Goal: Task Accomplishment & Management: Manage account settings

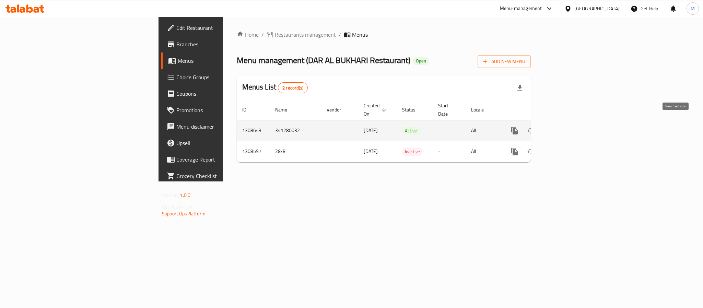
click at [568, 127] on icon "enhanced table" at bounding box center [564, 131] width 8 height 8
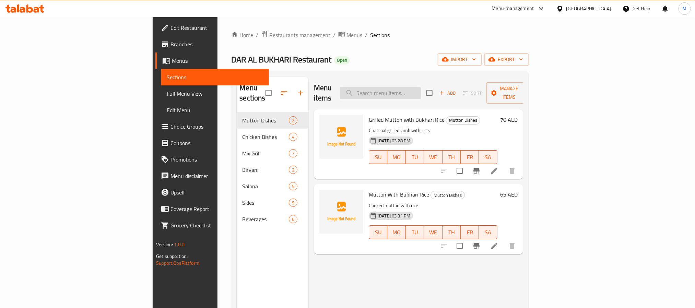
click at [421, 94] on input "search" at bounding box center [380, 93] width 81 height 12
paste input "Half BBQ Chicken"
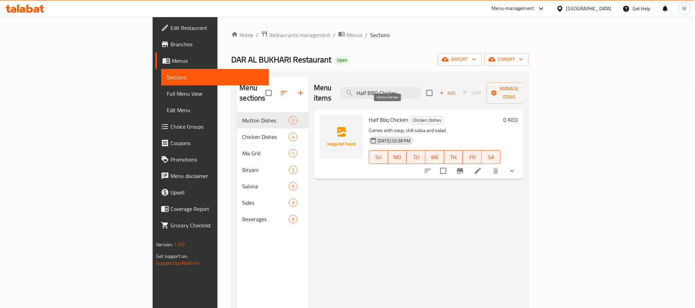
paste input "with [PERSON_NAME]"
type input "Half BBQ Chicken with Bukhari Rice"
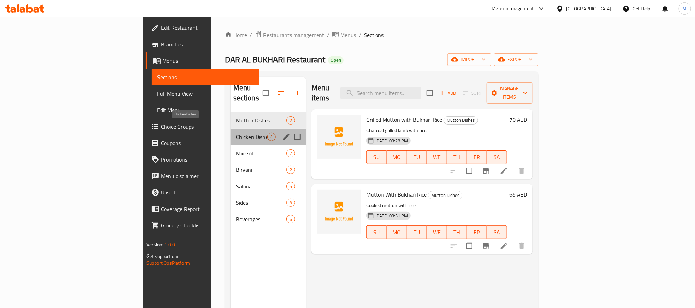
drag, startPoint x: 177, startPoint y: 128, endPoint x: 182, endPoint y: 131, distance: 5.4
click at [236, 133] on span "Chicken Dishes" at bounding box center [251, 137] width 31 height 8
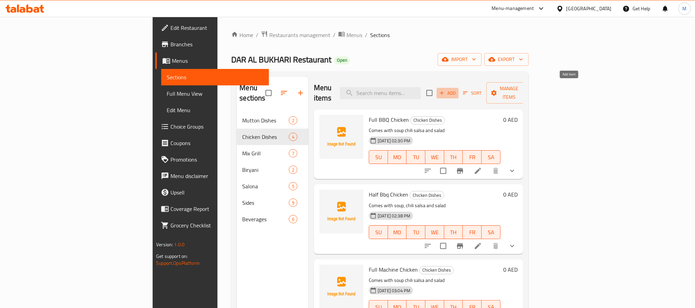
click at [457, 90] on span "Add" at bounding box center [448, 93] width 19 height 8
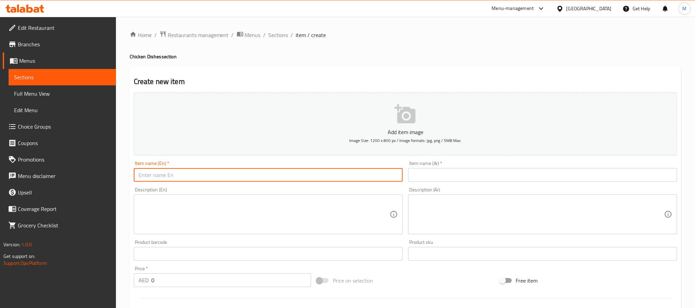
click at [202, 175] on input "text" at bounding box center [268, 175] width 269 height 14
paste input "Half BBQ Chicken with Bukhari Rice"
type input "Half BBQ Chicken with Bukhari Rice"
click at [217, 212] on textarea at bounding box center [264, 214] width 251 height 33
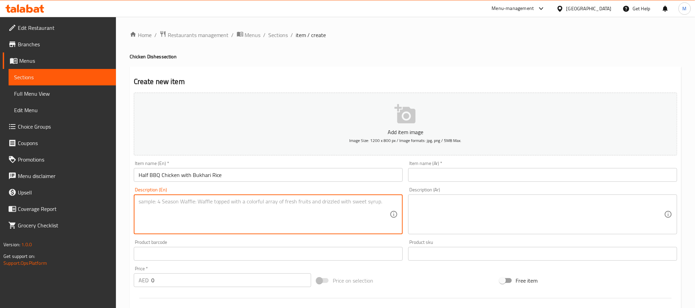
paste textarea "Half grilled chicken machine served with bukhari rice."
type textarea "Half grilled chicken machine served with bukhari rice."
click at [236, 174] on input "Half BBQ Chicken with Bukhari Rice" at bounding box center [268, 175] width 269 height 14
paste input ": دجاج [PERSON_NAME] مع ارز بخاري"
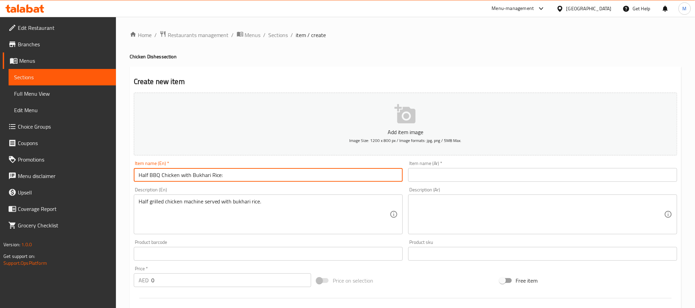
type input "Half BBQ Chicken with Bukhari Rice"
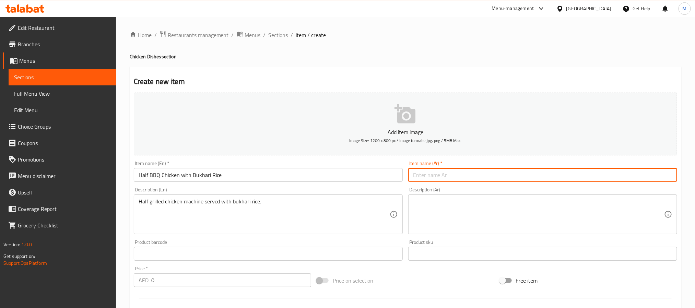
paste input "دجاج [PERSON_NAME] مع ارز بخاري"
type input "دجاج [PERSON_NAME] مع ارز بخاري"
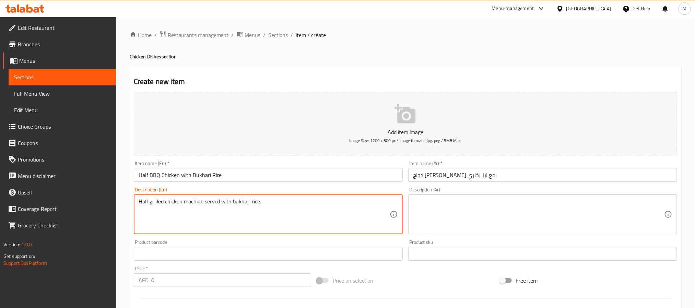
click at [196, 201] on textarea "Half grilled chicken machine served with bukhari rice." at bounding box center [264, 214] width 251 height 33
click at [161, 176] on input "Half BBQ Chicken with Bukhari Rice" at bounding box center [268, 175] width 269 height 14
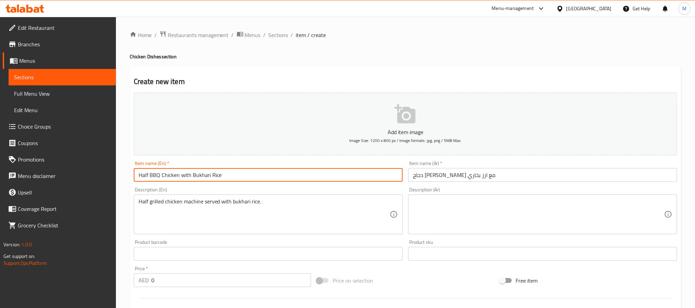
paste input "machine"
type input "Half BBQ Machine Chicken with Bukhari Rice"
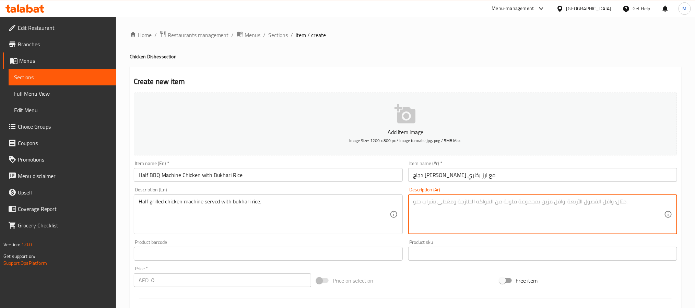
click at [450, 208] on textarea at bounding box center [538, 214] width 251 height 33
paste textarea "نصف دجاجة مشوية على الماكينة تقدم مع أرز بخاري."
click at [451, 177] on input "دجاج [PERSON_NAME] مع ارز بخاري" at bounding box center [542, 175] width 269 height 14
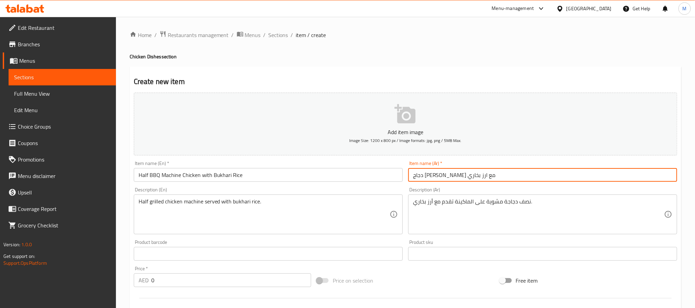
click at [451, 177] on input "دجاج [PERSON_NAME] مع ارز بخاري" at bounding box center [542, 175] width 269 height 14
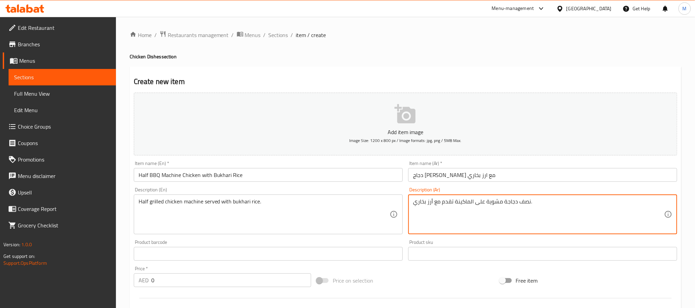
click at [470, 201] on textarea "نصف دجاجة مشوية على الماكينة تقدم مع أرز بخاري." at bounding box center [538, 214] width 251 height 33
paste textarea
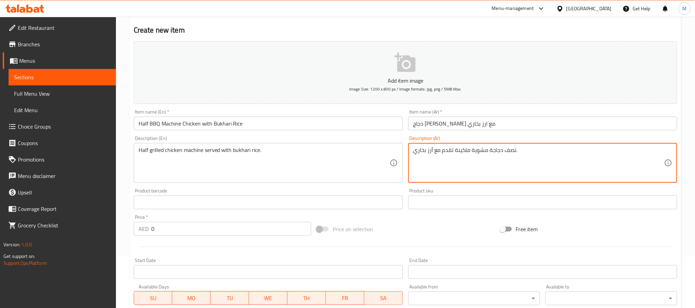
type textarea "نصف دجاجة مشوية ماكينة تقدم مع أرز بخاري."
click at [262, 224] on input "0" at bounding box center [231, 229] width 160 height 14
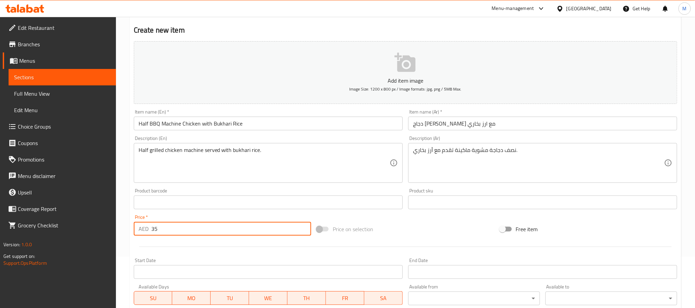
type input "35"
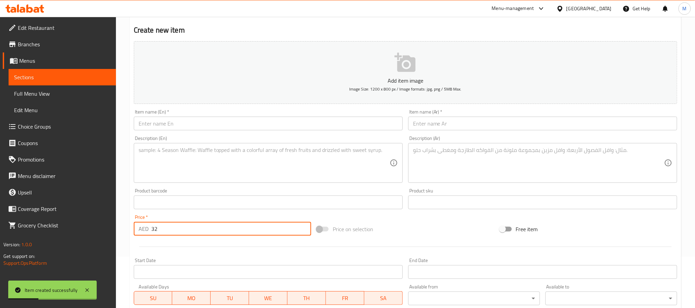
type input "32"
click at [179, 124] on input "text" at bounding box center [268, 124] width 269 height 14
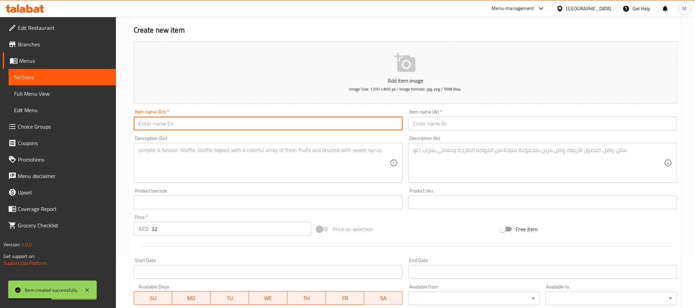
paste input "Half BBQ Chicken Charcoal with Bukhari Rice: دجاج مشوي علي الفحم مع ارز بخاري"
type input "Half BBQ Chicken Charcoal with Bukhari Rice"
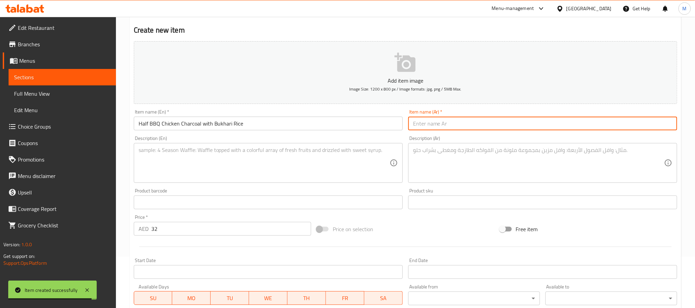
paste input ": دجاج مشوي علي الفحم مع ارز بخاري"
type input "دجاج مشوي علي الفحم مع ارز بخاري"
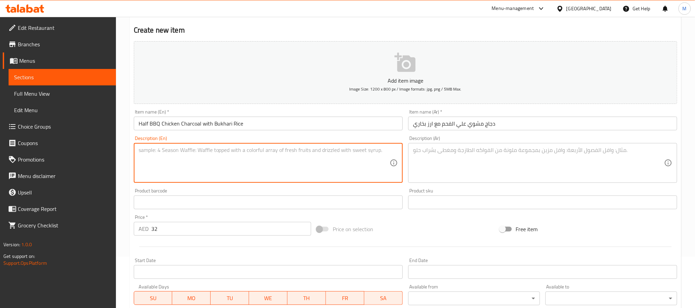
click at [175, 157] on textarea at bounding box center [264, 163] width 251 height 33
paste textarea "Half charcoal grilled chicken served with bukhari rice."
type textarea "Half charcoal grilled chicken served with bukhari rice."
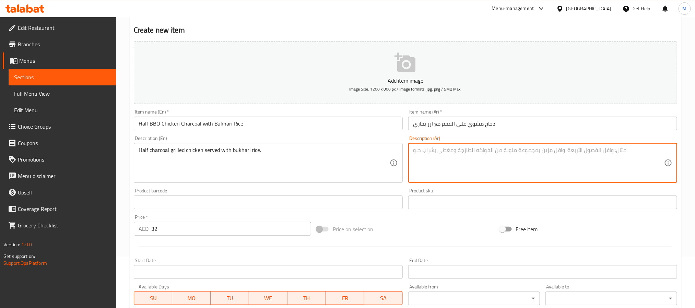
click at [439, 169] on textarea at bounding box center [538, 163] width 251 height 33
paste textarea "نصف دجاجة مشوية على الفحم تقدم مع أرز بخاري."
type textarea "نصف دجاجة مشوية على الفحم تقدم مع أرز بخاري."
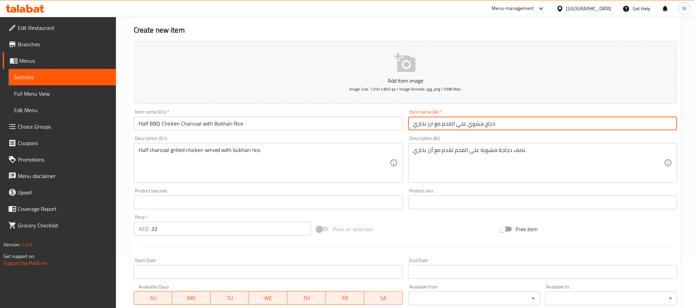
click at [412, 126] on input "دجاج مشوي علي الفحم مع ارز بخاري" at bounding box center [542, 124] width 269 height 14
type input "نصف دجاج مشوي علي الفحم مع ارز بخاري"
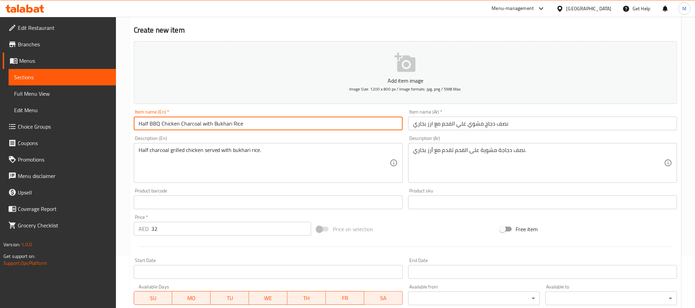
click at [343, 123] on input "Half BBQ Chicken Charcoal with Bukhari Rice" at bounding box center [268, 124] width 269 height 14
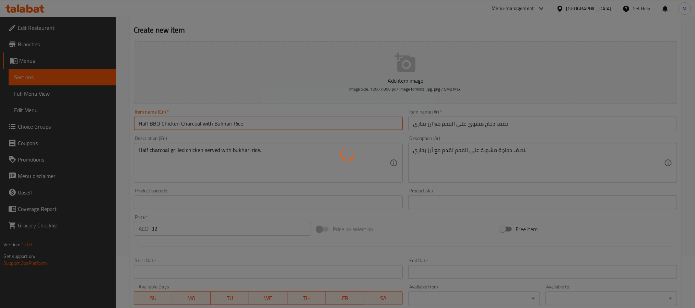
type input "0"
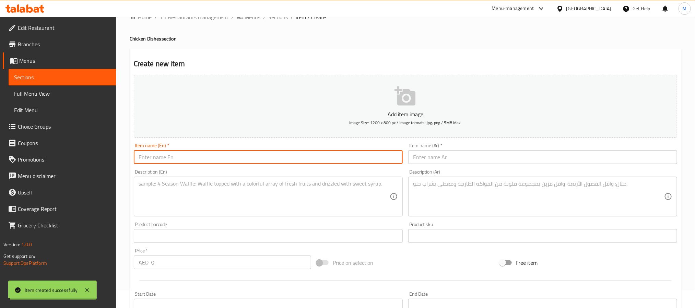
scroll to position [0, 0]
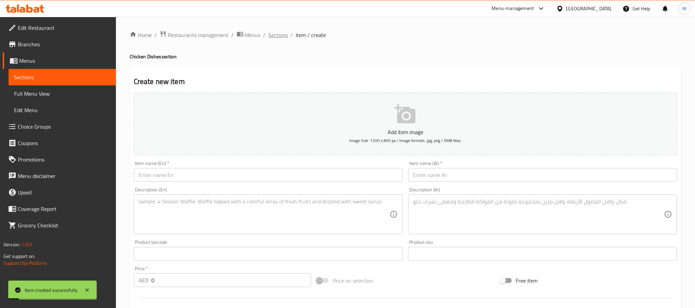
click at [284, 36] on span "Sections" at bounding box center [279, 35] width 20 height 8
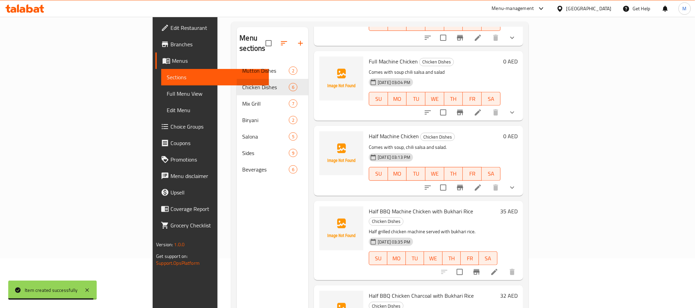
scroll to position [96, 0]
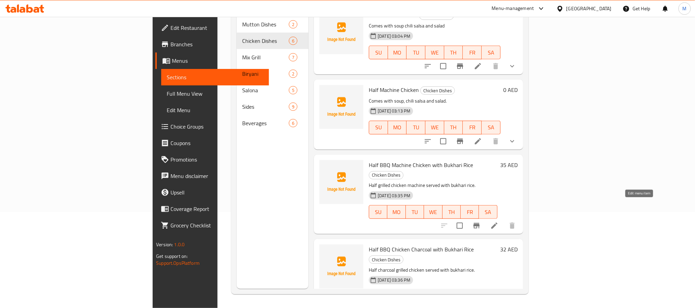
click at [499, 222] on icon at bounding box center [494, 226] width 8 height 8
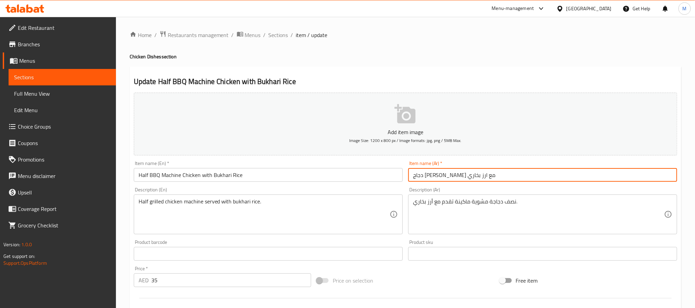
click at [410, 178] on input "دجاج [PERSON_NAME] مع ارز بخاري" at bounding box center [542, 175] width 269 height 14
type input "نصف دجاج مشوي ماكينة مع ارز بخاري"
click at [282, 36] on span "Sections" at bounding box center [279, 35] width 20 height 8
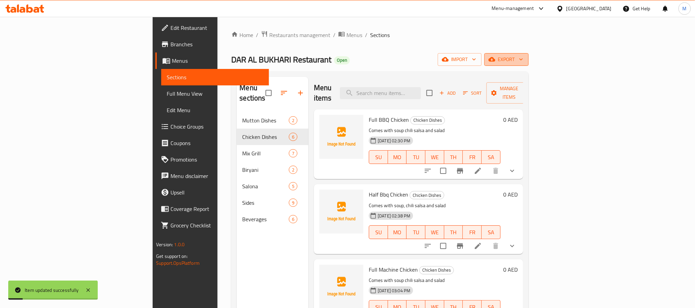
click at [496, 59] on icon "button" at bounding box center [492, 59] width 7 height 7
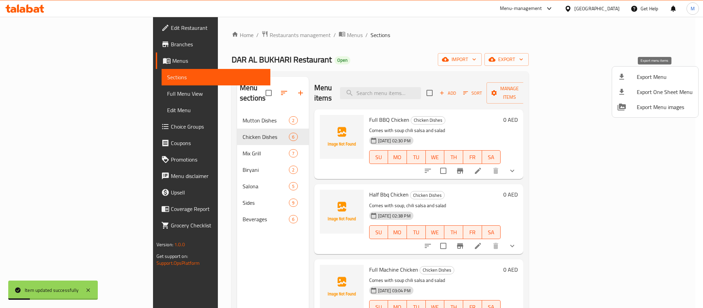
click at [630, 76] on div at bounding box center [627, 77] width 19 height 8
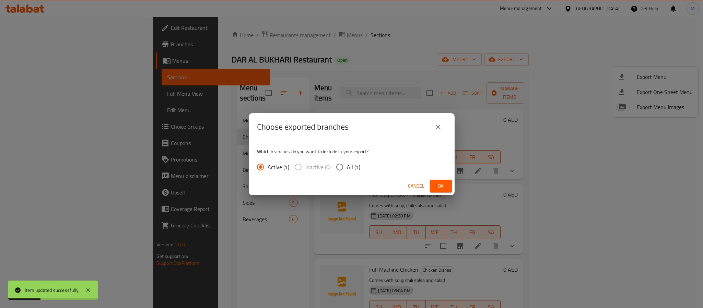
click at [359, 169] on div "Active (1) Inactive (0) All (1)" at bounding box center [311, 167] width 109 height 14
click at [352, 169] on span "All (1)" at bounding box center [353, 167] width 13 height 8
click at [347, 169] on input "All (1)" at bounding box center [340, 167] width 14 height 14
radio input "true"
click at [450, 183] on button "Ok" at bounding box center [441, 186] width 22 height 13
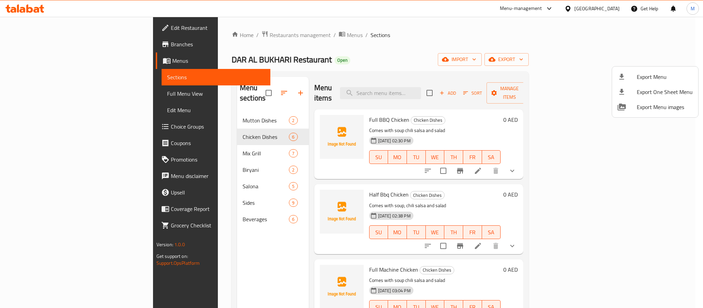
click at [551, 212] on div at bounding box center [351, 154] width 703 height 308
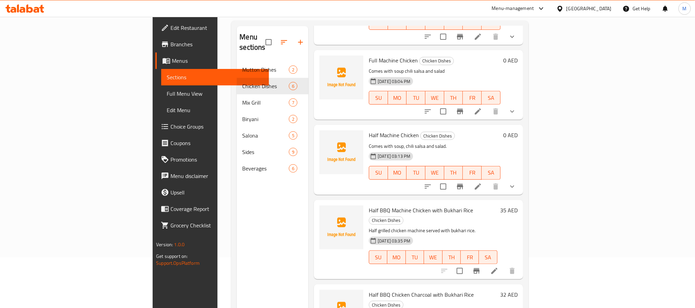
scroll to position [96, 0]
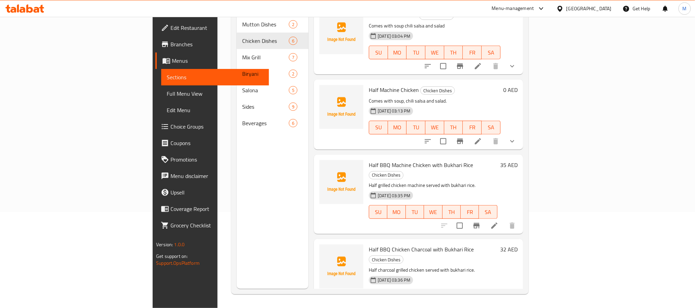
click at [499, 222] on icon at bounding box center [494, 226] width 8 height 8
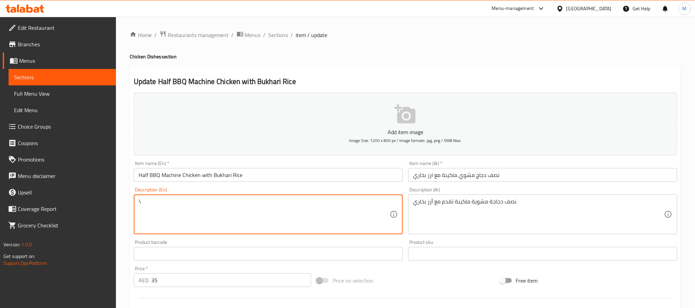
type textarea "\"
click at [290, 166] on div "Item name (En)   * Half BBQ Machine Chicken with Bukhari Rice Item name (En) *" at bounding box center [268, 171] width 269 height 21
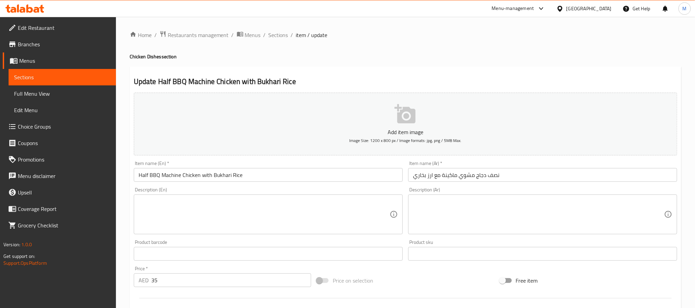
click at [294, 176] on input "Half BBQ Machine Chicken with Bukhari Rice" at bounding box center [268, 175] width 269 height 14
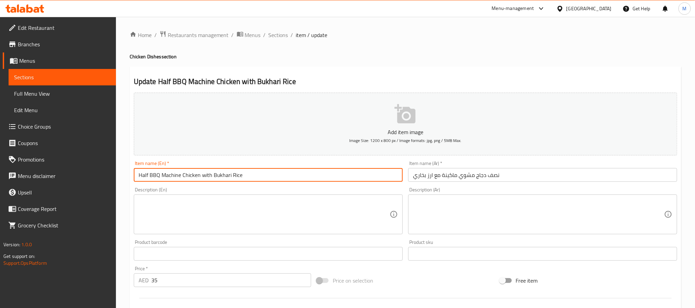
click at [284, 37] on span "Sections" at bounding box center [279, 35] width 20 height 8
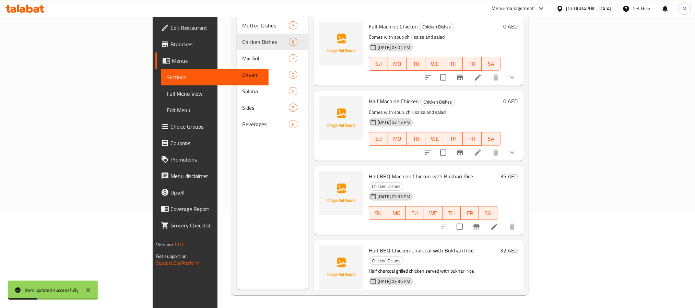
scroll to position [96, 0]
click at [499, 306] on icon at bounding box center [494, 310] width 8 height 8
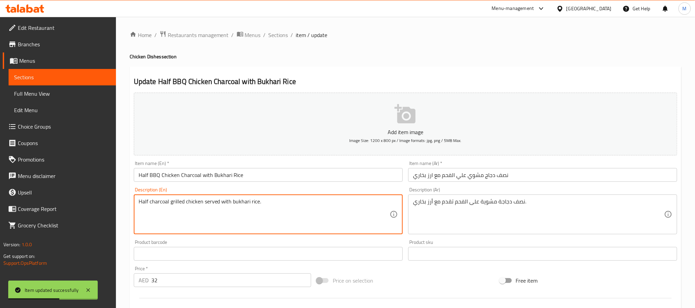
click at [239, 203] on textarea "Half charcoal grilled chicken served with bukhari rice." at bounding box center [264, 214] width 251 height 33
click at [238, 201] on textarea "Half charcoal grilled chicken served with bukhari rice." at bounding box center [264, 214] width 251 height 33
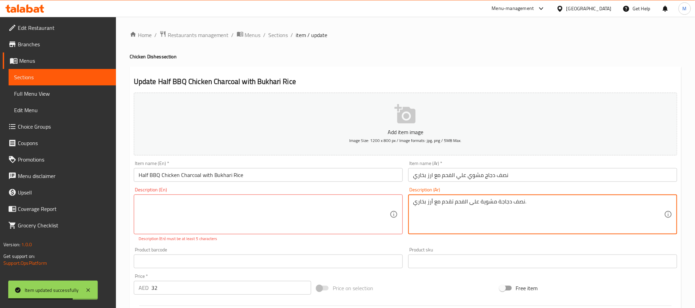
click at [496, 215] on textarea "نصف دجاجة مشوية على الفحم تقدم مع أرز بخاري." at bounding box center [538, 214] width 251 height 33
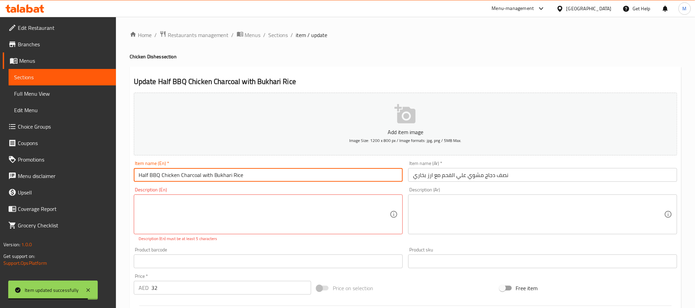
click at [353, 175] on input "Half BBQ Chicken Charcoal with Bukhari Rice" at bounding box center [268, 175] width 269 height 14
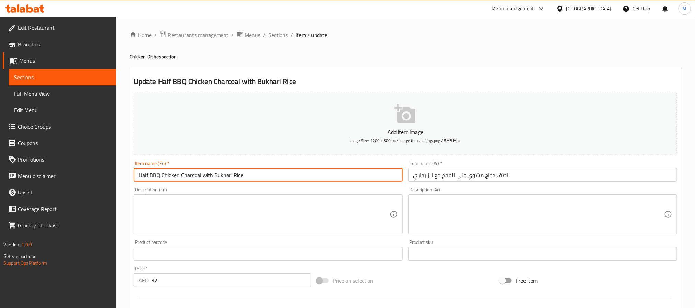
click at [337, 176] on input "Half BBQ Chicken Charcoal with Bukhari Rice" at bounding box center [268, 175] width 269 height 14
type input "Half BBQ Chicken Charcoal with Bukhari Rice"
click at [279, 36] on span "Sections" at bounding box center [279, 35] width 20 height 8
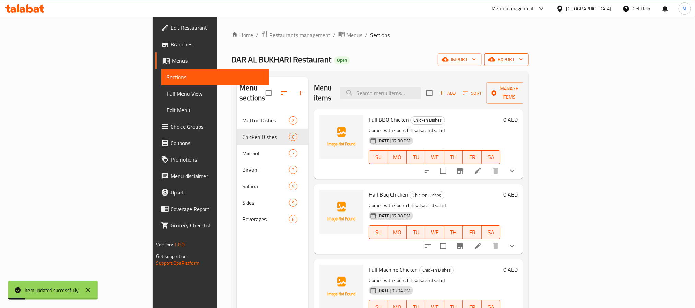
click at [529, 58] on button "export" at bounding box center [507, 59] width 44 height 13
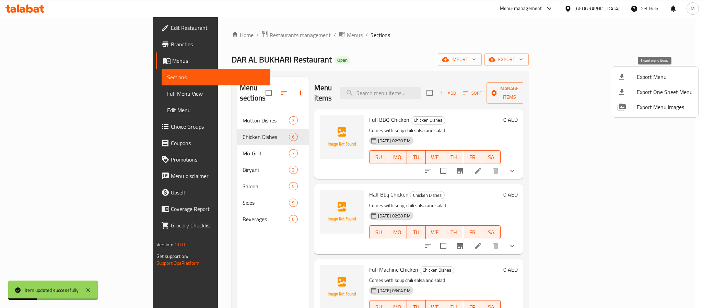
click at [642, 69] on li "Export Menu" at bounding box center [655, 76] width 86 height 15
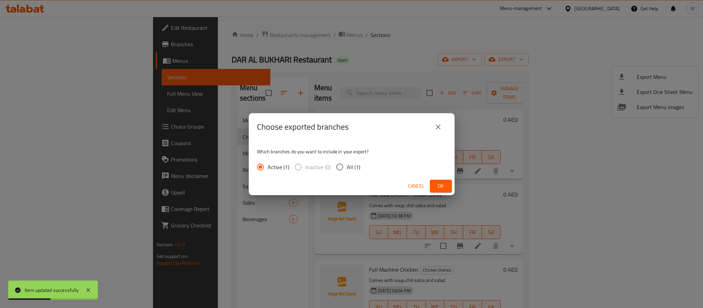
click at [349, 168] on span "All (1)" at bounding box center [353, 167] width 13 height 8
click at [347, 168] on input "All (1)" at bounding box center [340, 167] width 14 height 14
radio input "true"
click at [452, 187] on div "Cancel Ok" at bounding box center [352, 186] width 206 height 18
click at [446, 188] on span "Ok" at bounding box center [440, 186] width 11 height 9
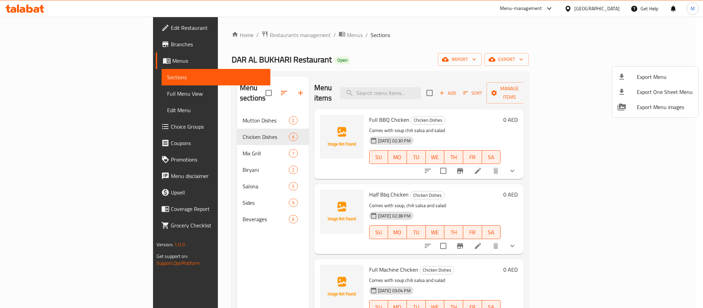
click at [200, 32] on div at bounding box center [351, 154] width 703 height 308
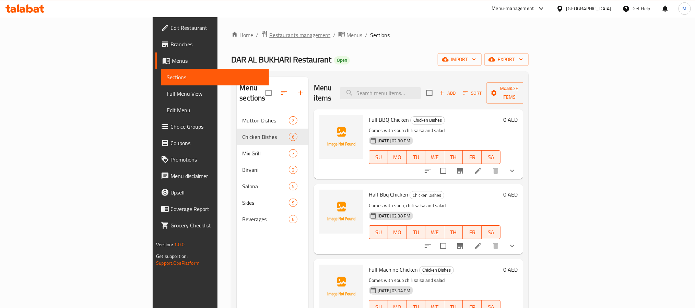
click at [269, 33] on span "Restaurants management" at bounding box center [299, 35] width 61 height 8
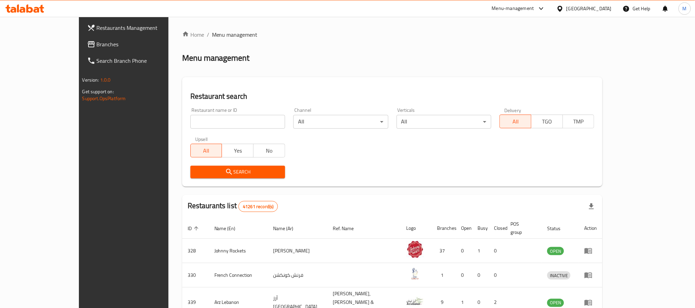
click at [572, 10] on div "[GEOGRAPHIC_DATA]" at bounding box center [589, 9] width 45 height 8
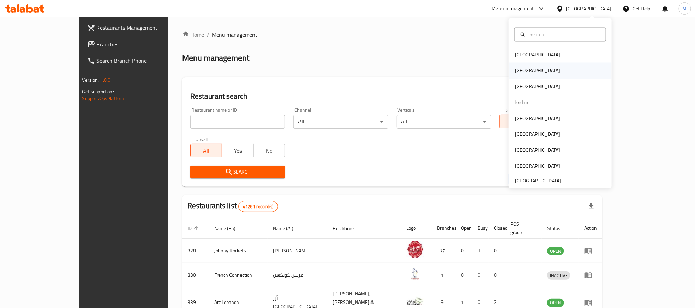
click at [527, 72] on div "[GEOGRAPHIC_DATA]" at bounding box center [560, 71] width 103 height 16
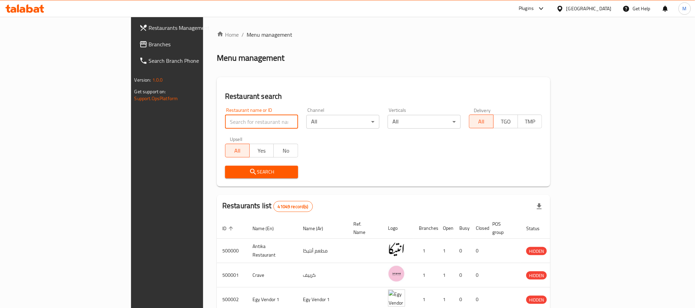
click at [225, 125] on input "search" at bounding box center [261, 122] width 73 height 14
paste input "688746"
type input "688746"
click button "Search" at bounding box center [261, 172] width 73 height 13
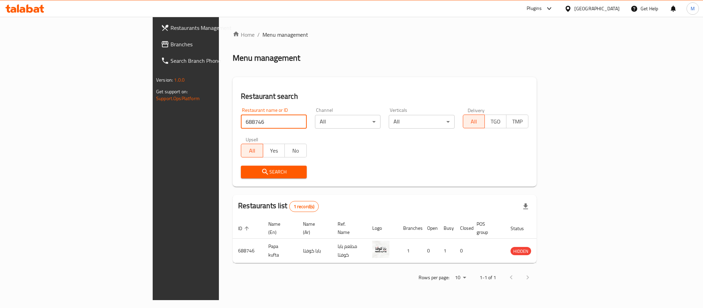
click at [559, 6] on div "Plugins" at bounding box center [539, 8] width 37 height 16
click at [542, 4] on div "Plugins" at bounding box center [534, 8] width 15 height 8
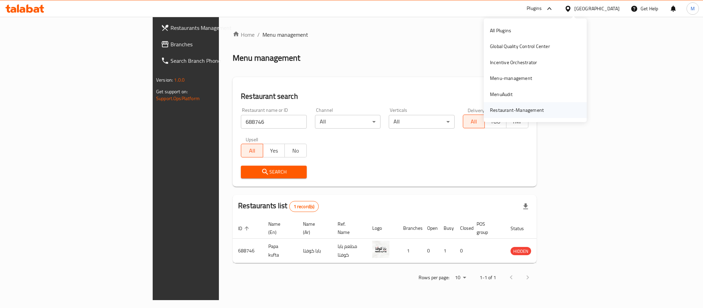
click at [514, 107] on div "Restaurant-Management" at bounding box center [517, 110] width 54 height 8
